Goal: Check status: Check status

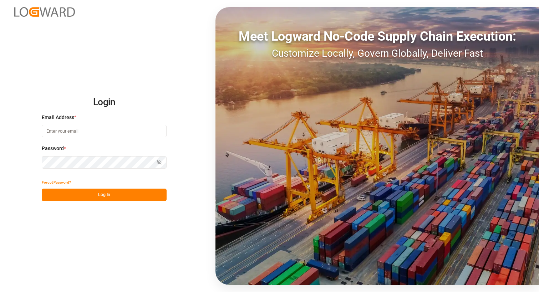
type input "[EMAIL_ADDRESS][PERSON_NAME][DOMAIN_NAME]"
click at [114, 195] on button "Log In" at bounding box center [104, 195] width 125 height 12
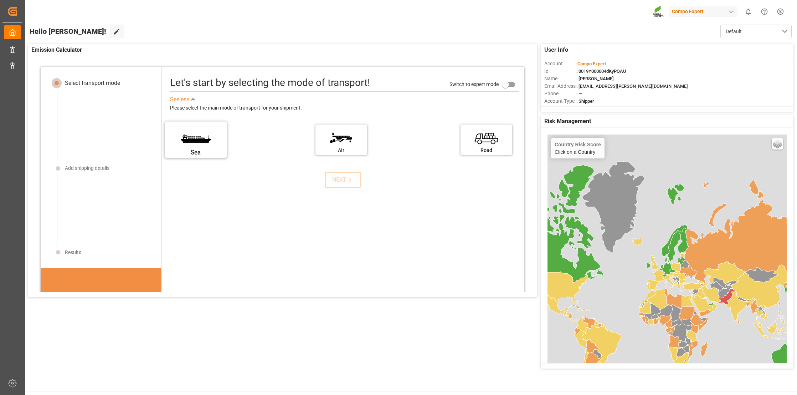
click at [186, 143] on label "Sea" at bounding box center [195, 137] width 53 height 30
click at [0, 0] on input "Sea" at bounding box center [0, 0] width 0 height 0
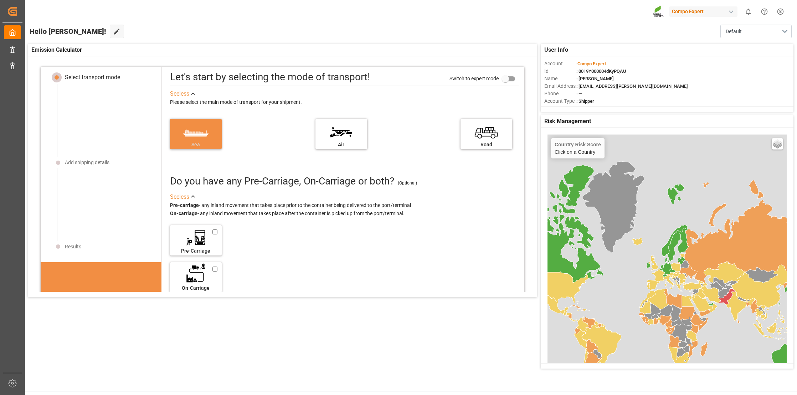
scroll to position [7, 0]
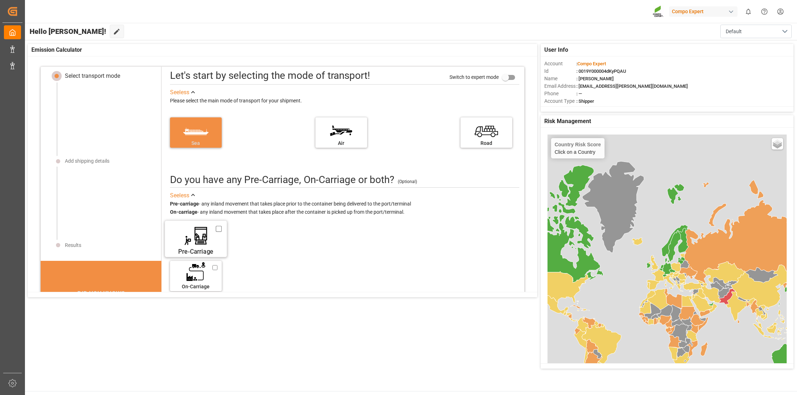
click at [192, 238] on label "Pre-Carriage" at bounding box center [195, 236] width 53 height 30
click at [216, 232] on input "Pre-Carriage" at bounding box center [219, 229] width 6 height 8
checkbox input "true"
click at [282, 238] on icon at bounding box center [283, 238] width 10 height 11
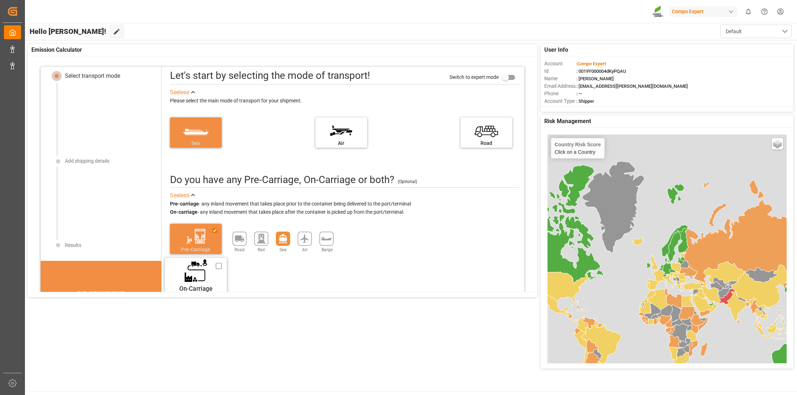
click at [197, 276] on label "On-Carriage" at bounding box center [195, 273] width 53 height 30
click at [216, 270] on input "On-Carriage" at bounding box center [219, 266] width 6 height 8
checkbox input "true"
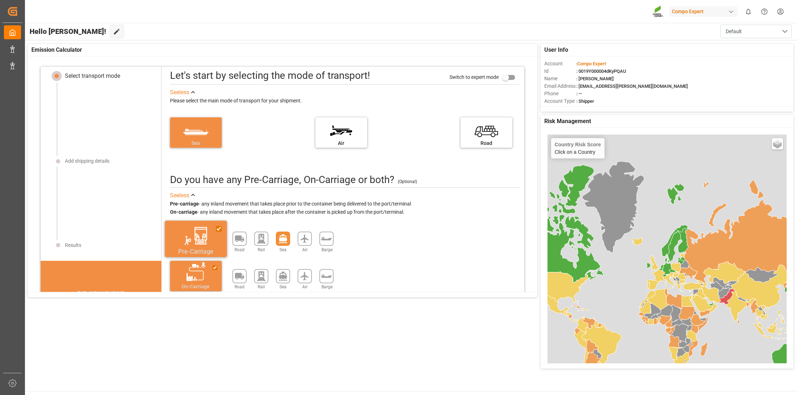
click at [196, 247] on div "Pre-Carriage" at bounding box center [195, 251] width 53 height 9
click at [216, 232] on input "Pre-Carriage" at bounding box center [219, 229] width 6 height 8
checkbox input "false"
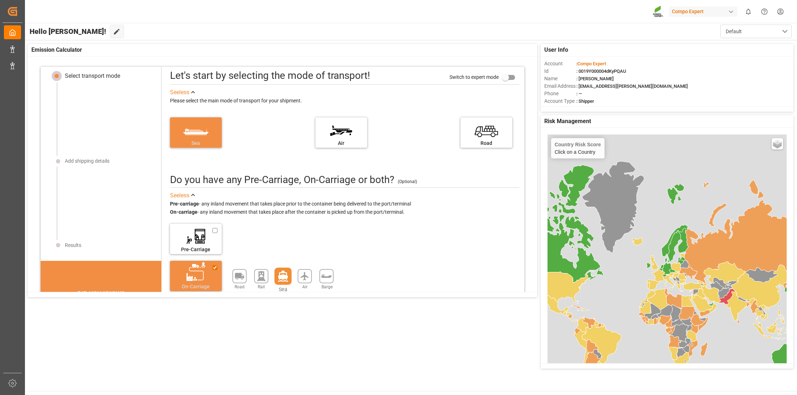
click at [278, 276] on icon at bounding box center [283, 276] width 10 height 11
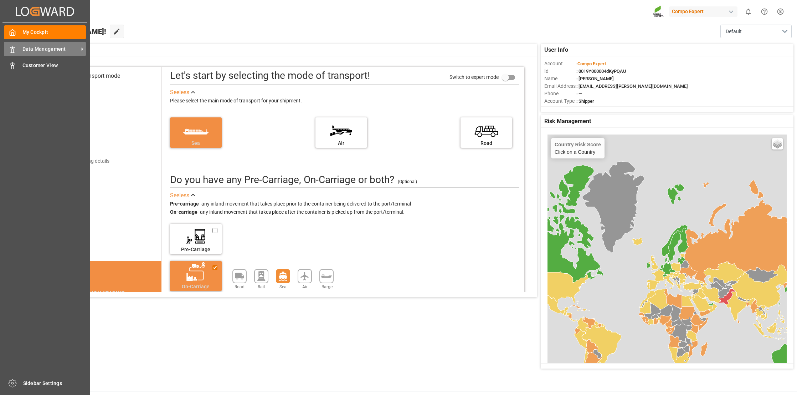
click at [37, 47] on span "Data Management" at bounding box center [50, 48] width 56 height 7
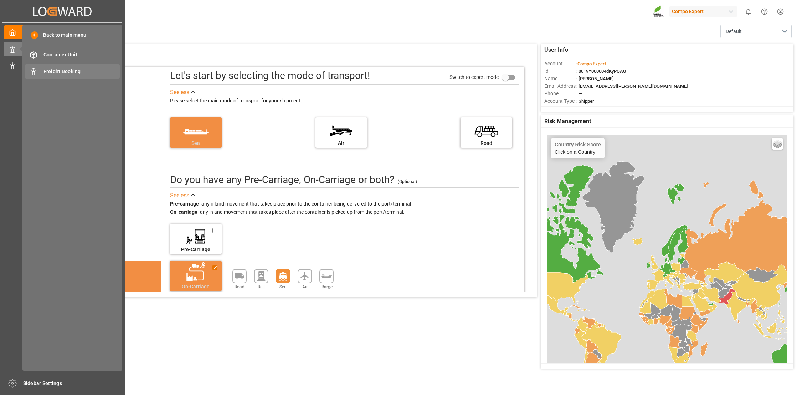
click at [73, 66] on div "Freight Booking Freight Booking" at bounding box center [72, 71] width 95 height 14
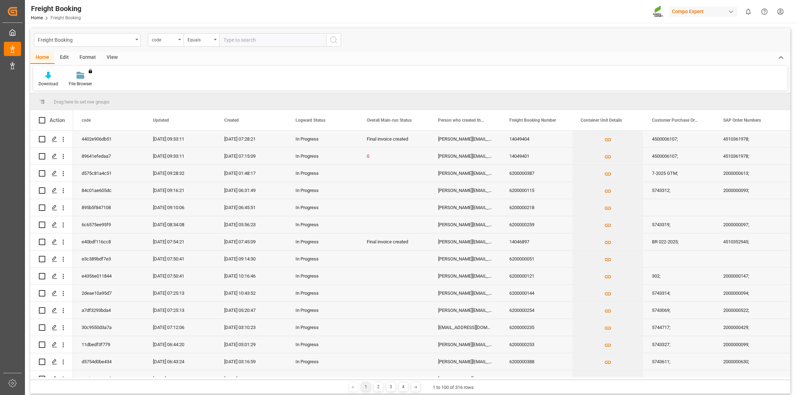
click at [108, 58] on div "View" at bounding box center [112, 58] width 22 height 12
click at [65, 156] on icon "open menu" at bounding box center [63, 156] width 7 height 7
click at [117, 176] on div "Open in new tab" at bounding box center [104, 171] width 88 height 15
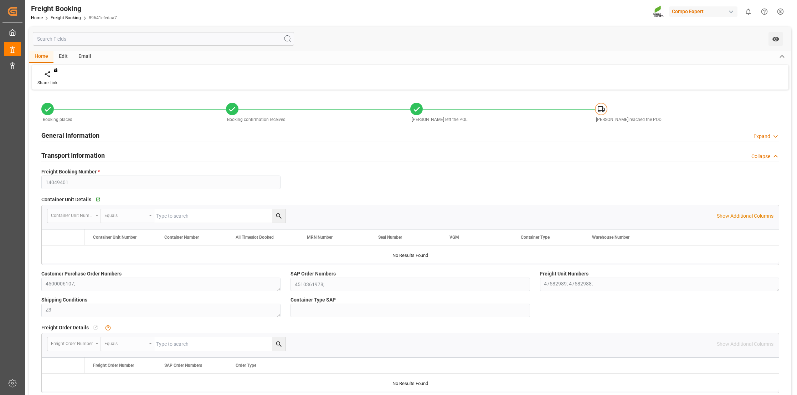
type input "CMDU"
type input "9295971"
type input "CLSAI"
type input "32"
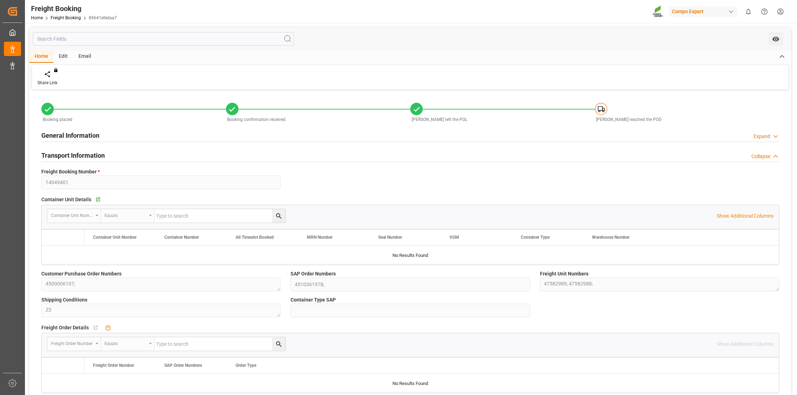
type input "16.07.2025 00:00"
type input "24.07.2025 00:00"
type input "23.08.2025 00:00"
type input "25.07.2025 20:54"
type input "29.08.2025 20:00"
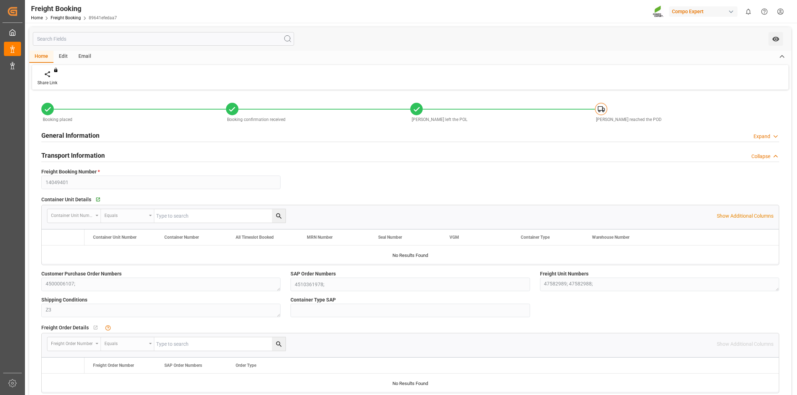
type input "25.07.2025"
type input "16.07.2025 13:16"
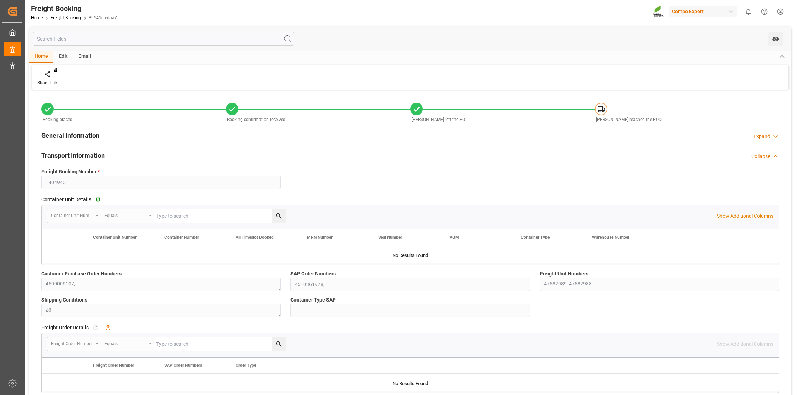
type input "16.07.2025 13:16"
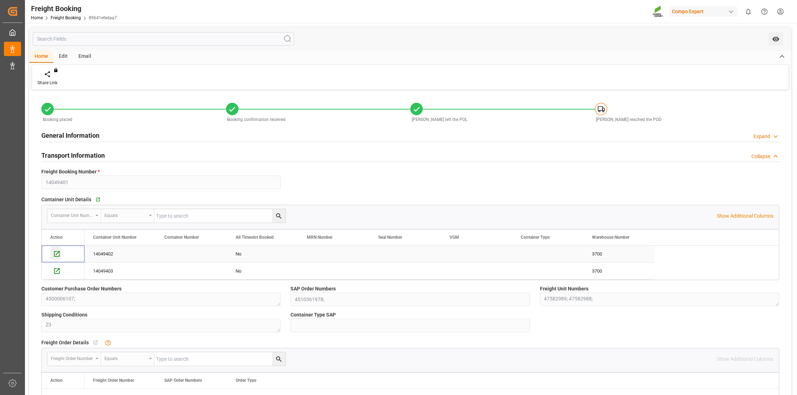
click at [57, 252] on icon "Press SPACE to select this row." at bounding box center [56, 253] width 7 height 7
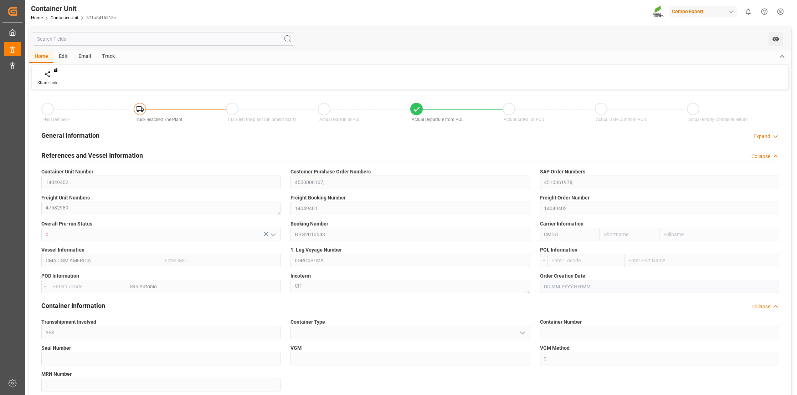
type input "CMDU"
type input "9295971"
type input "CLSAI"
type input "32"
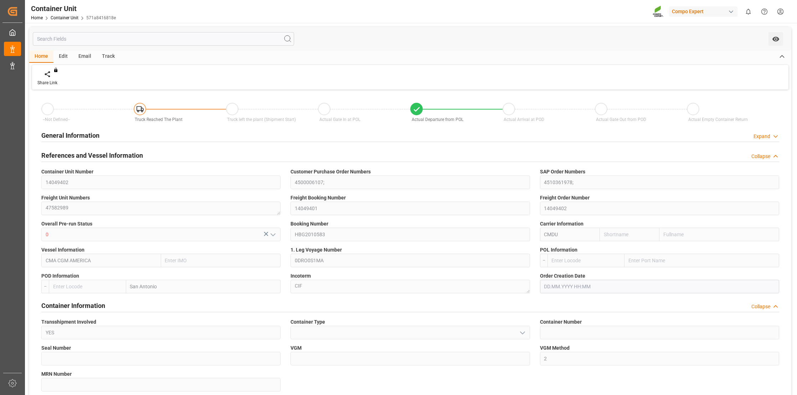
type input "20480"
type input "VELAG"
type input "16.07.2025"
type input "25.07.2025 20:54"
type input "24.07.2025 14:00"
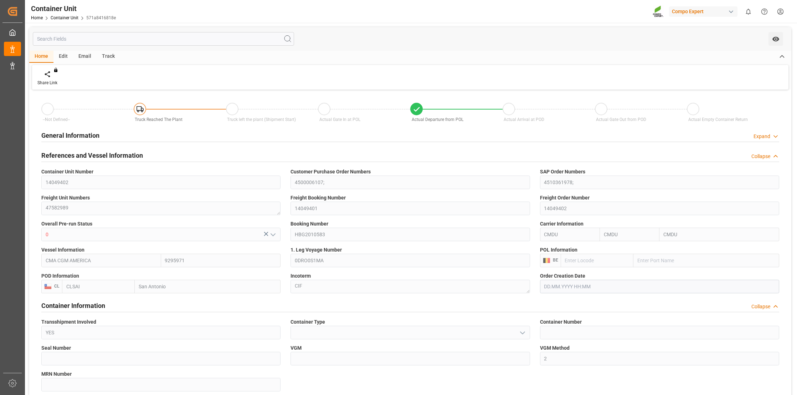
type input "25.07.2025 20:54"
type input "29.08.2025 20:00"
type input "23.08.2025 17:00"
click at [110, 55] on div "Track" at bounding box center [109, 57] width 24 height 12
click at [41, 82] on div "Tracking" at bounding box center [45, 82] width 17 height 6
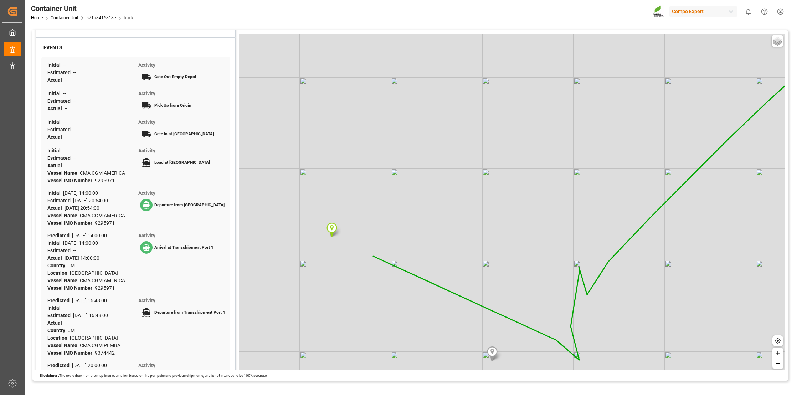
scroll to position [143, 0]
